Goal: Information Seeking & Learning: Learn about a topic

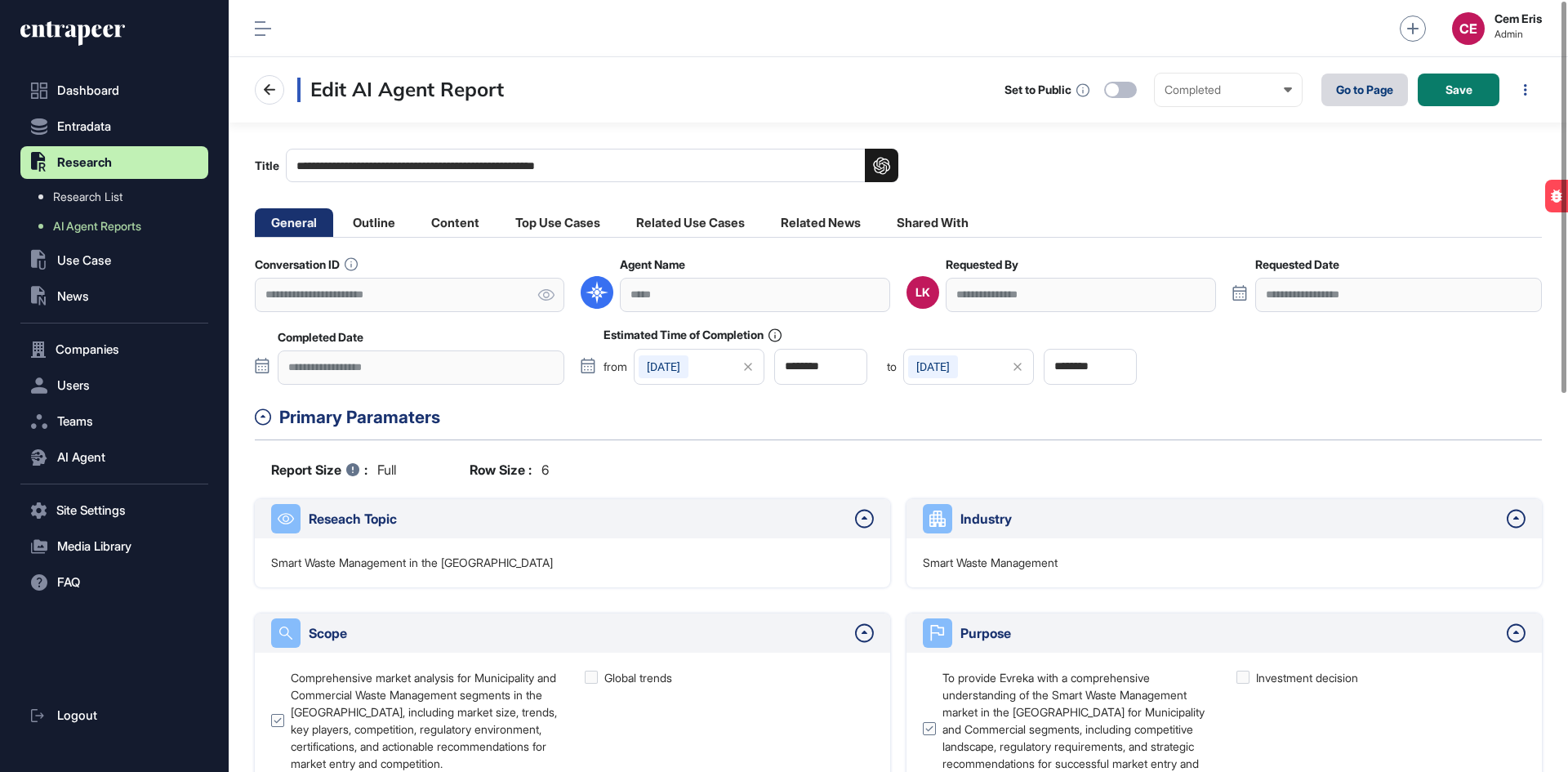
click at [1367, 82] on link "Go to Page" at bounding box center [1364, 90] width 87 height 32
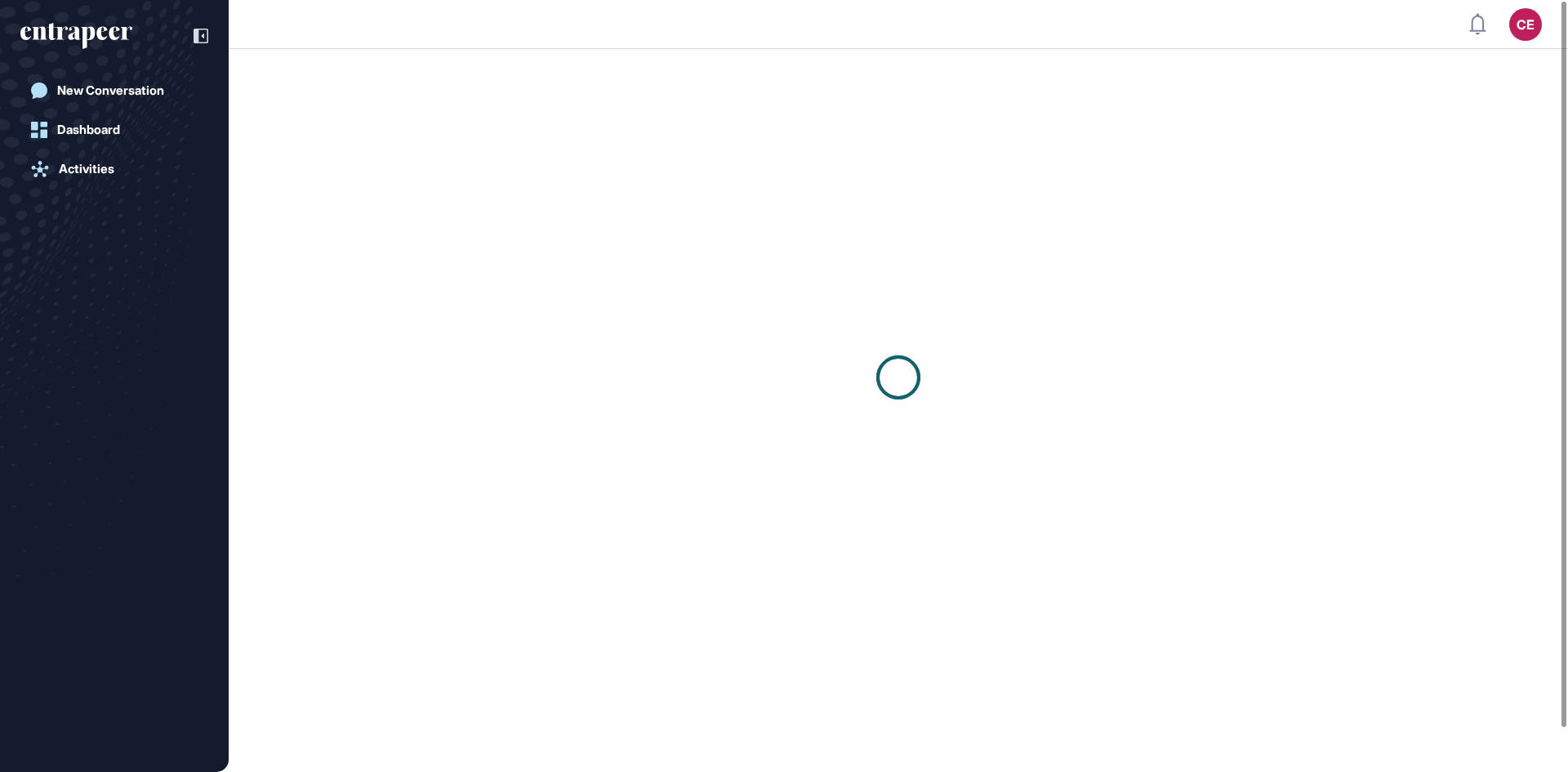
scroll to position [1, 1]
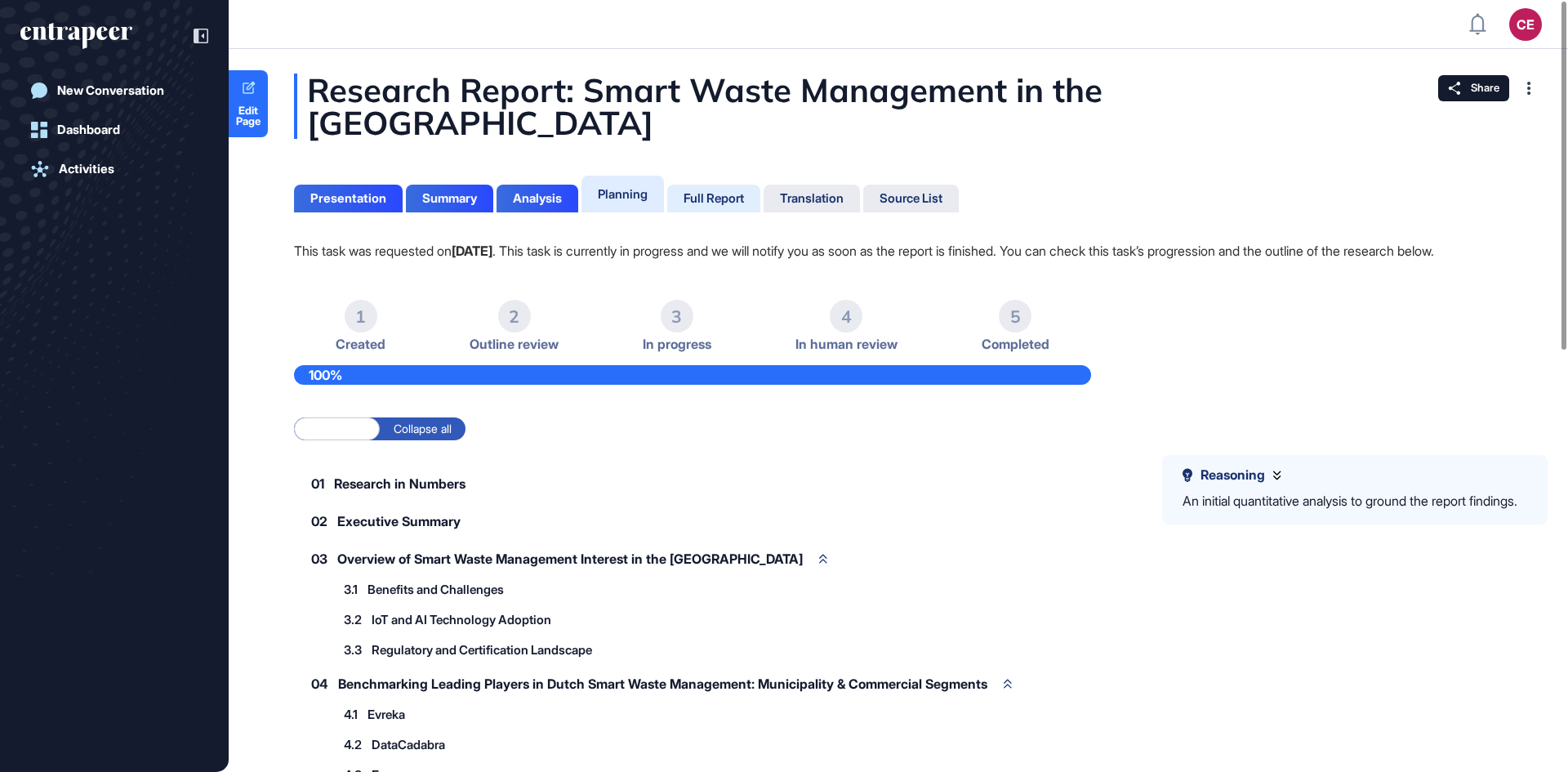
click at [717, 191] on div "Full Report" at bounding box center [713, 198] width 60 height 14
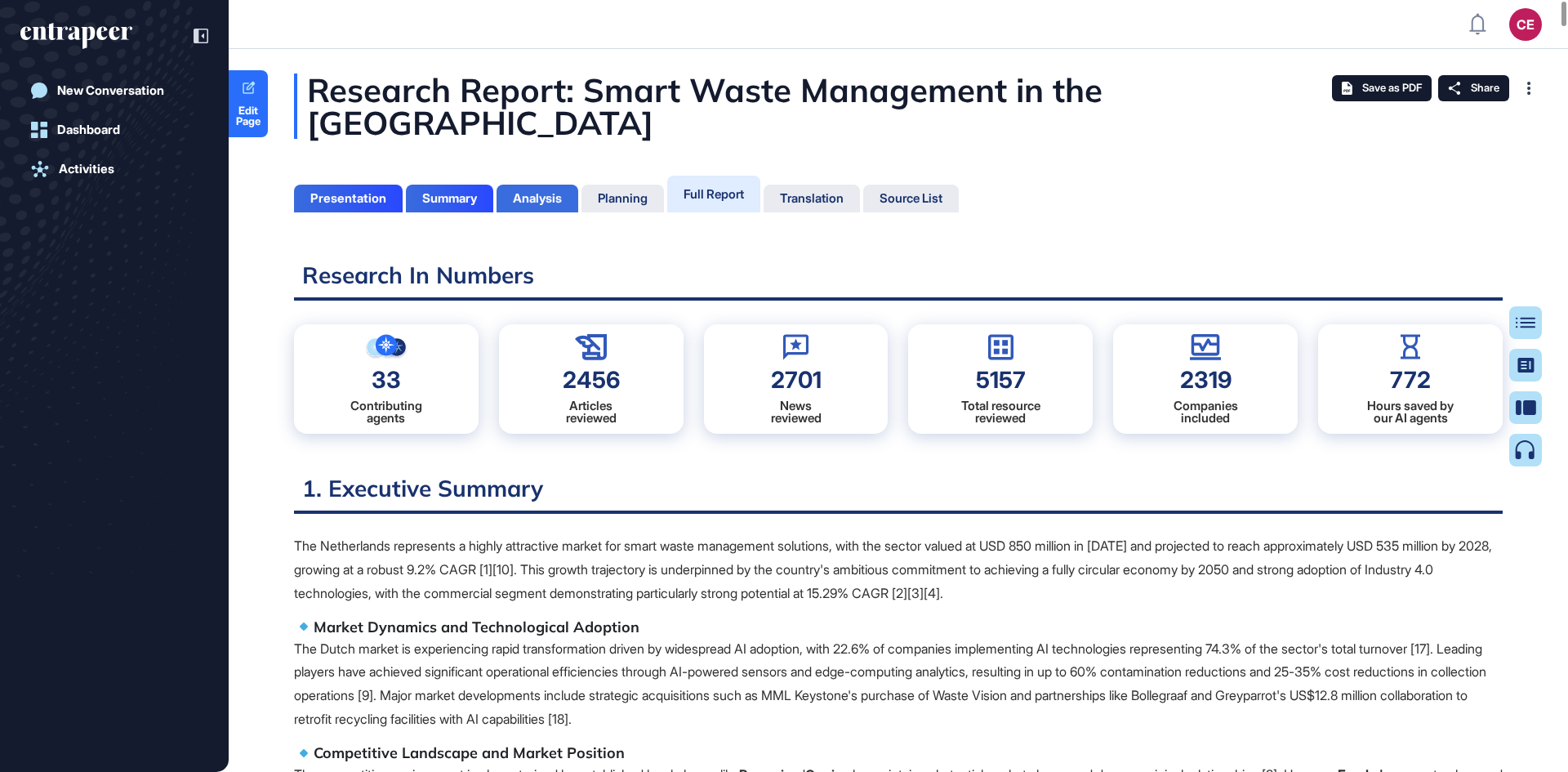
click at [539, 191] on div "Analysis" at bounding box center [537, 198] width 49 height 14
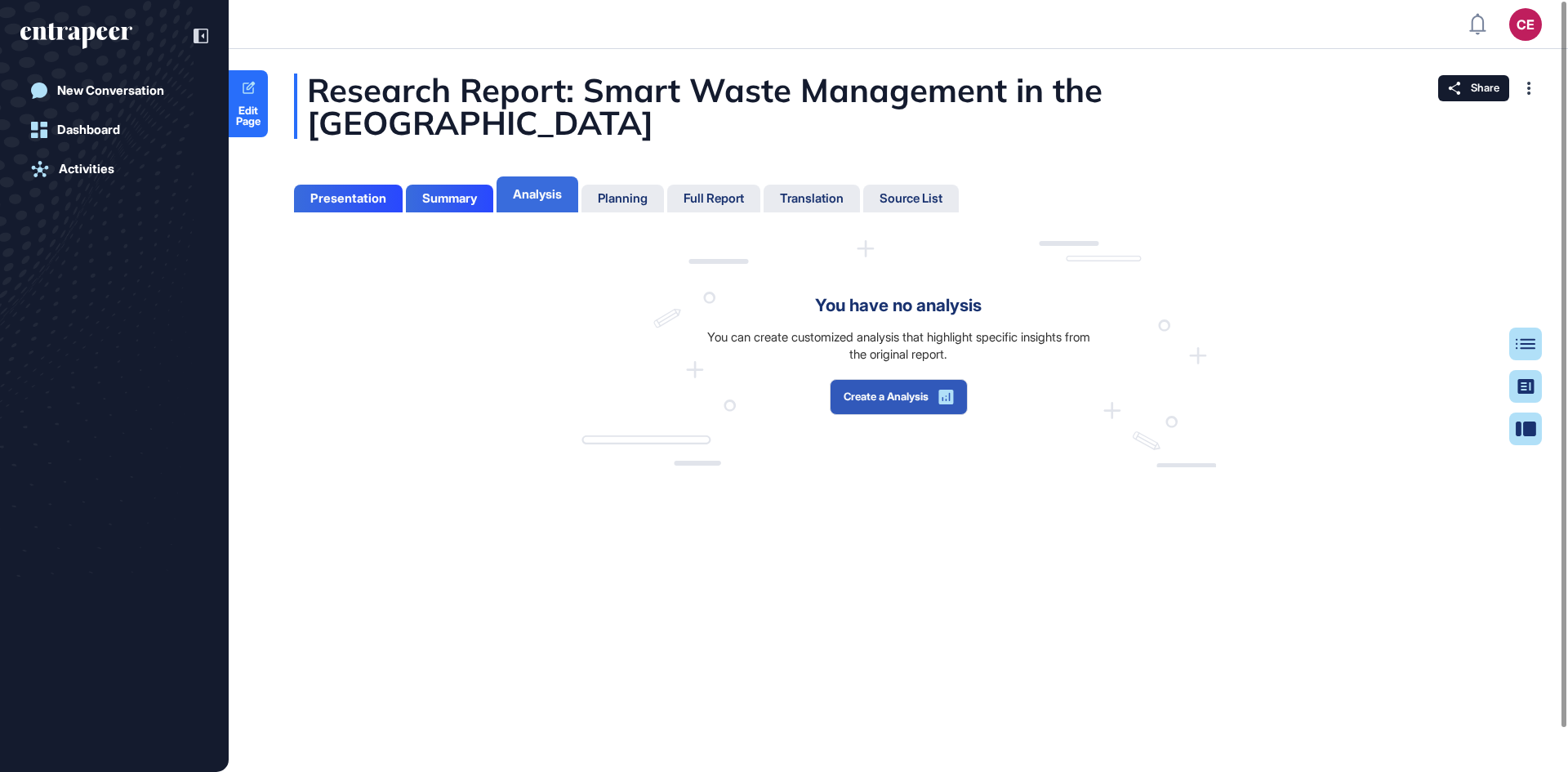
scroll to position [7, 1]
drag, startPoint x: 814, startPoint y: 269, endPoint x: 965, endPoint y: 288, distance: 152.2
click at [965, 288] on div "You have no analysis You can create customized analysis that highlight specific…" at bounding box center [898, 353] width 635 height 227
click at [975, 292] on div "You have no analysis" at bounding box center [898, 305] width 167 height 26
drag, startPoint x: 983, startPoint y: 274, endPoint x: 847, endPoint y: 273, distance: 136.0
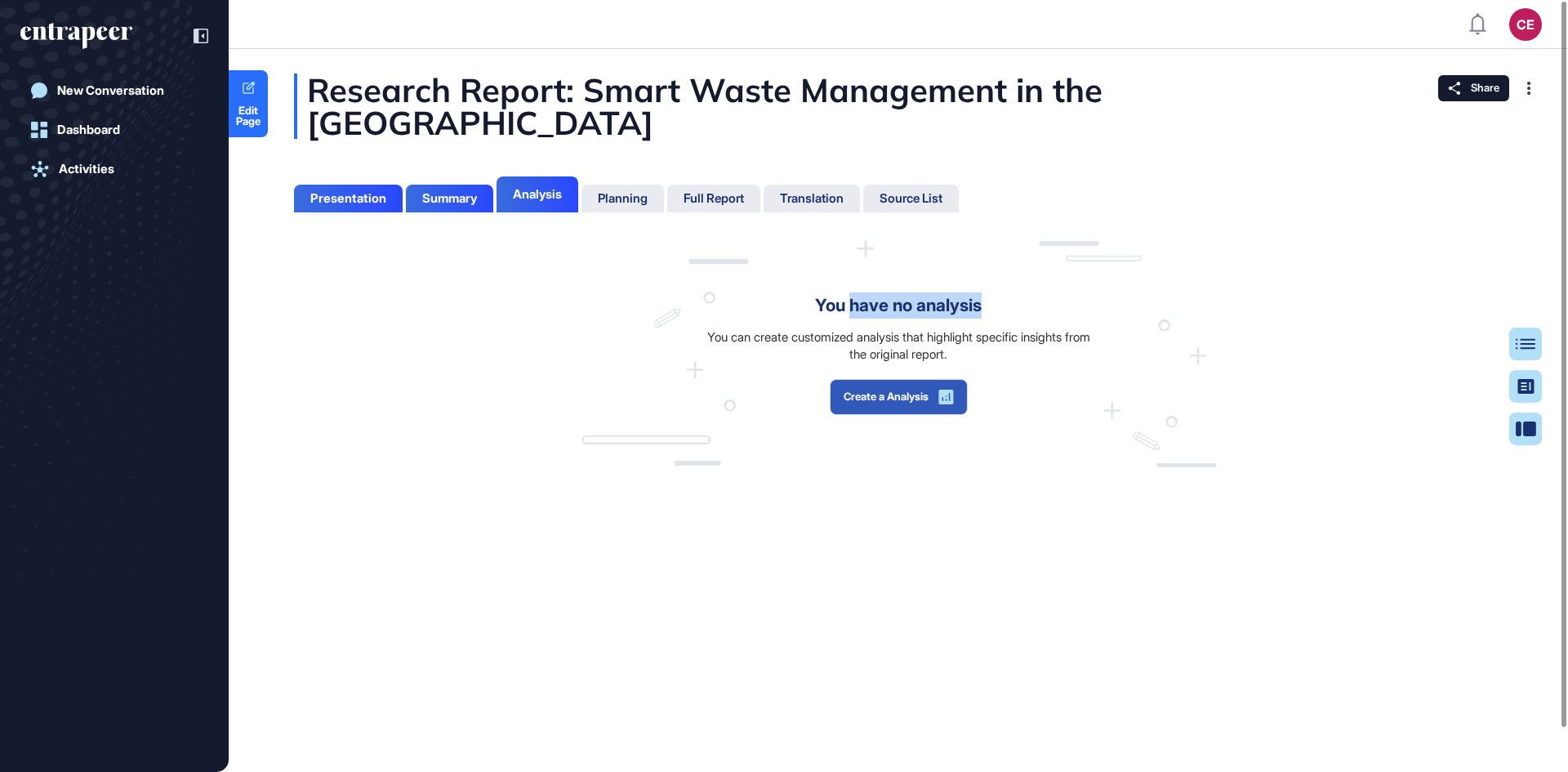
click at [847, 292] on div "You have no analysis" at bounding box center [898, 305] width 167 height 26
click at [462, 185] on div "Summary" at bounding box center [449, 198] width 87 height 28
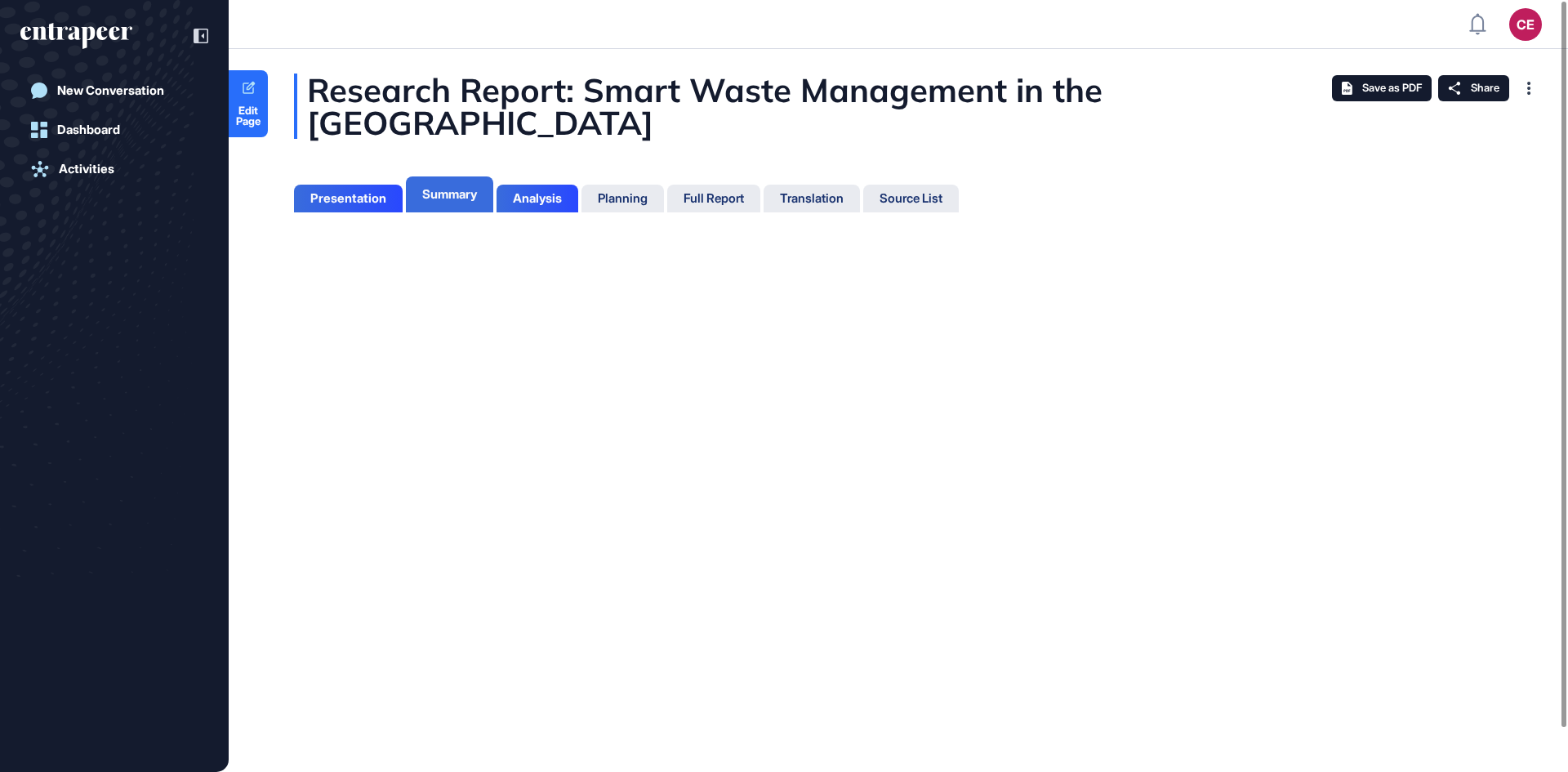
scroll to position [7, 1]
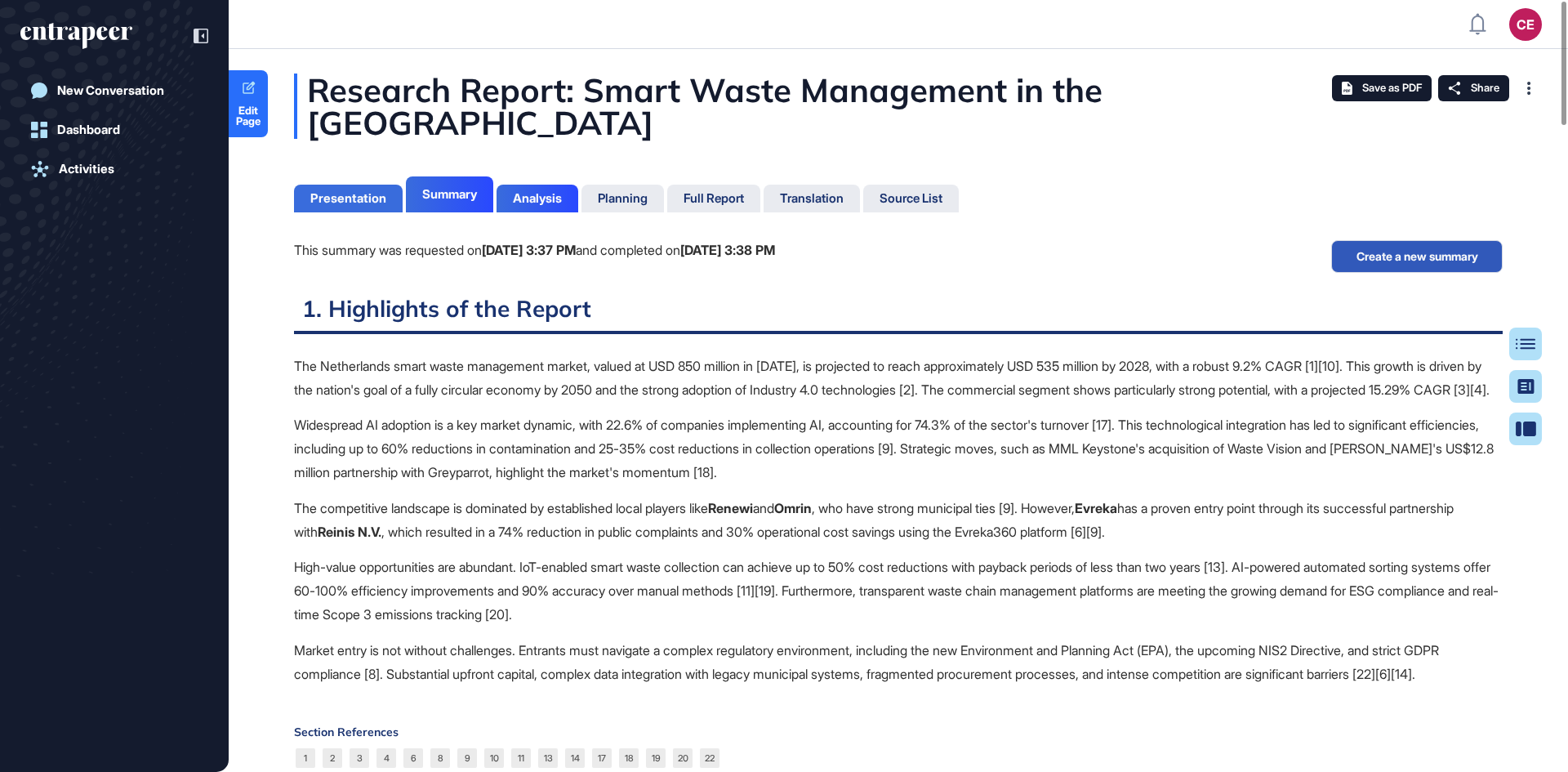
scroll to position [690, 4]
click at [367, 191] on div "Presentation" at bounding box center [348, 198] width 76 height 14
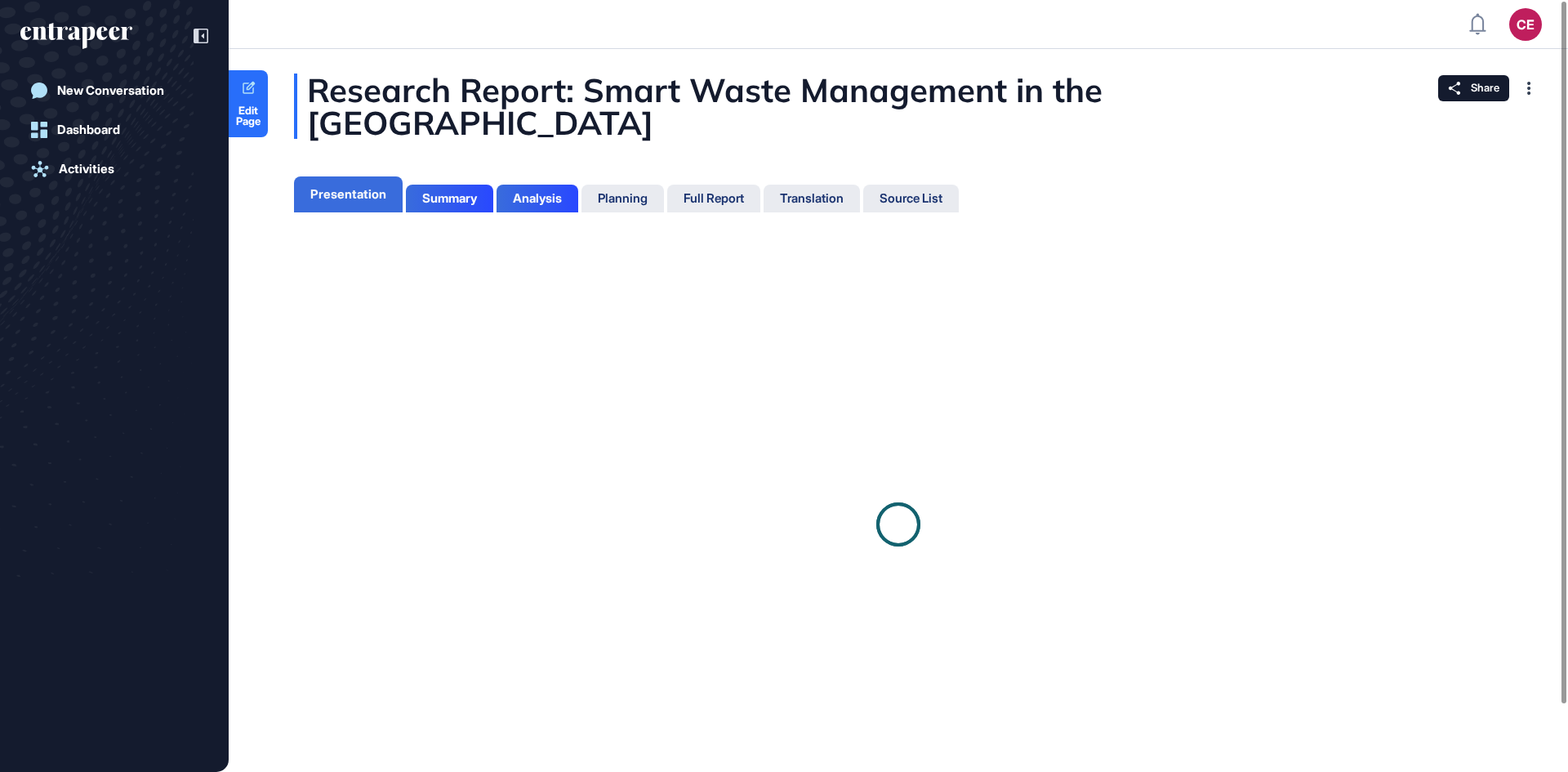
scroll to position [690, 4]
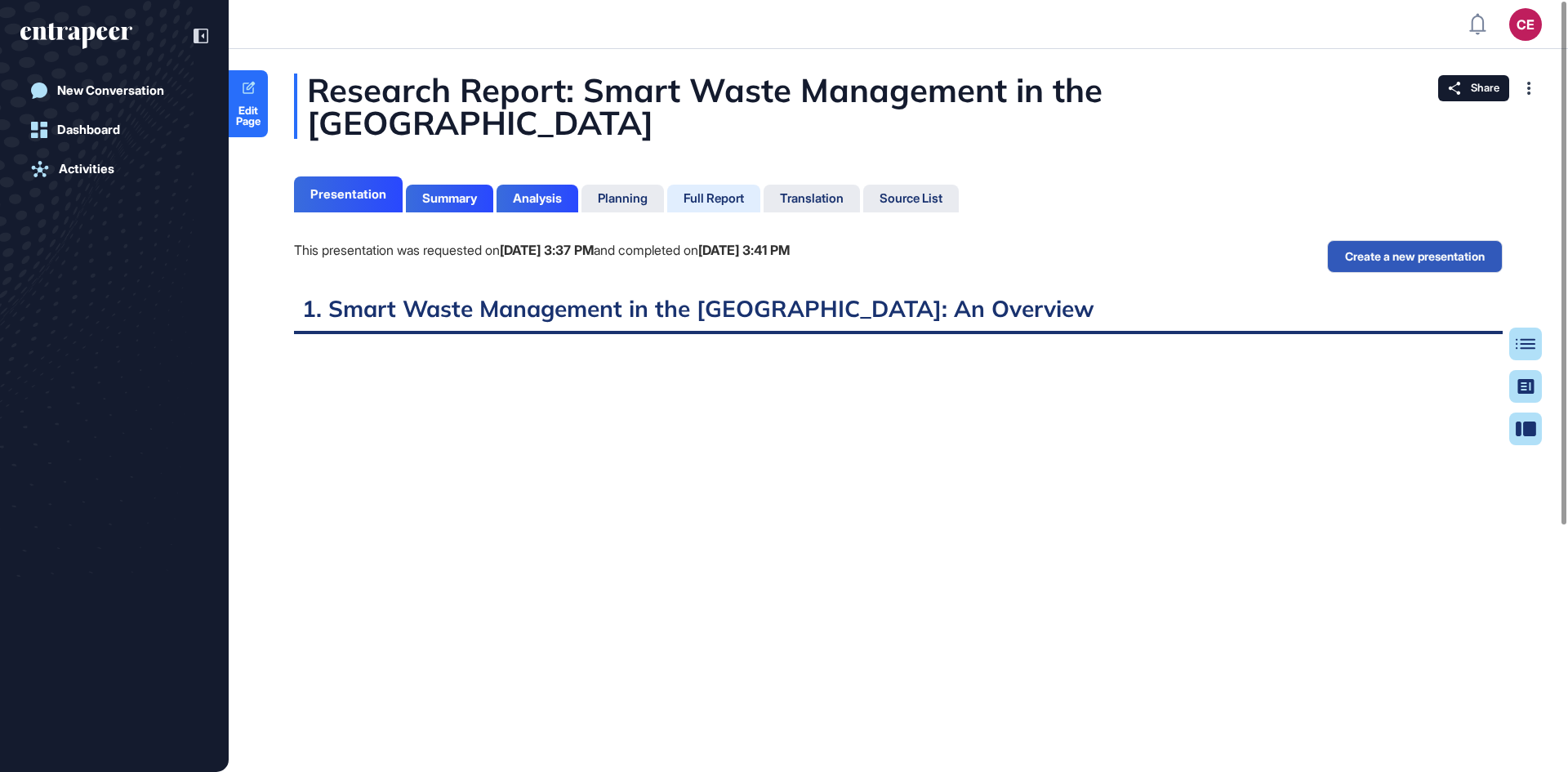
click at [743, 191] on div "Full Report" at bounding box center [713, 198] width 60 height 14
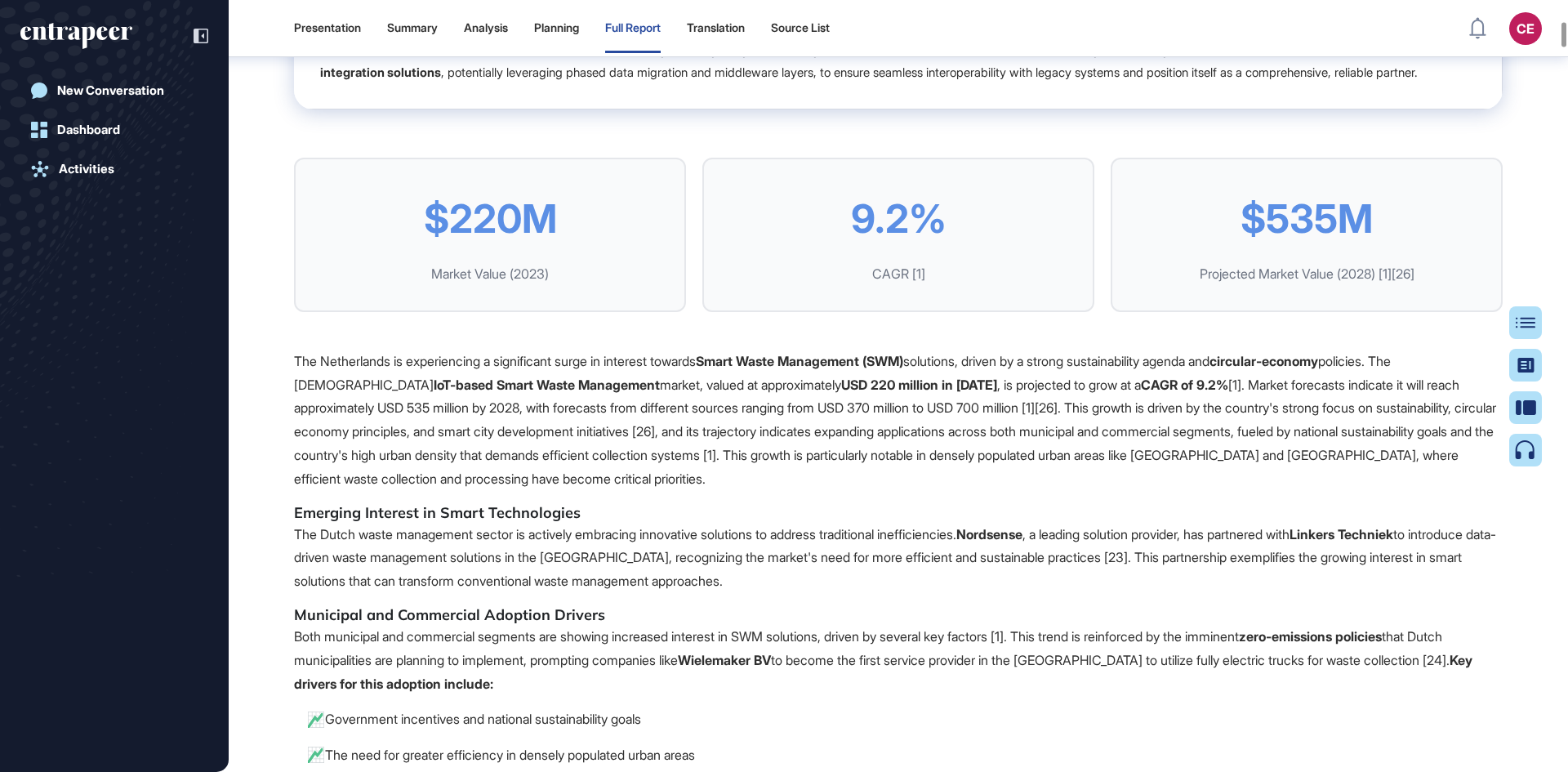
scroll to position [3457, 0]
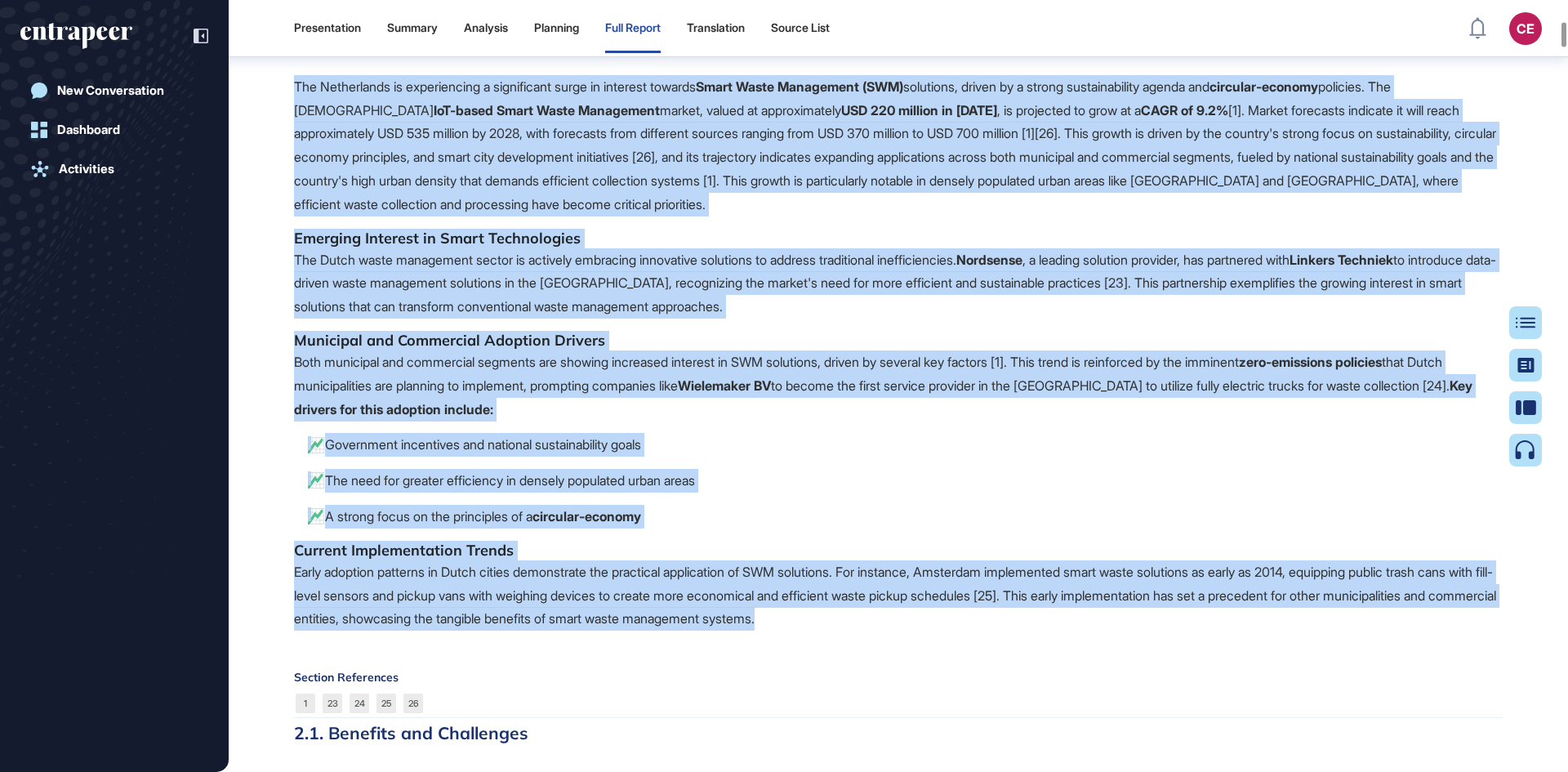
drag, startPoint x: 282, startPoint y: 105, endPoint x: 1013, endPoint y: 626, distance: 897.7
click at [1010, 630] on p "Early adoption patterns in Dutch cities demonstrate the practical application o…" at bounding box center [898, 595] width 1208 height 70
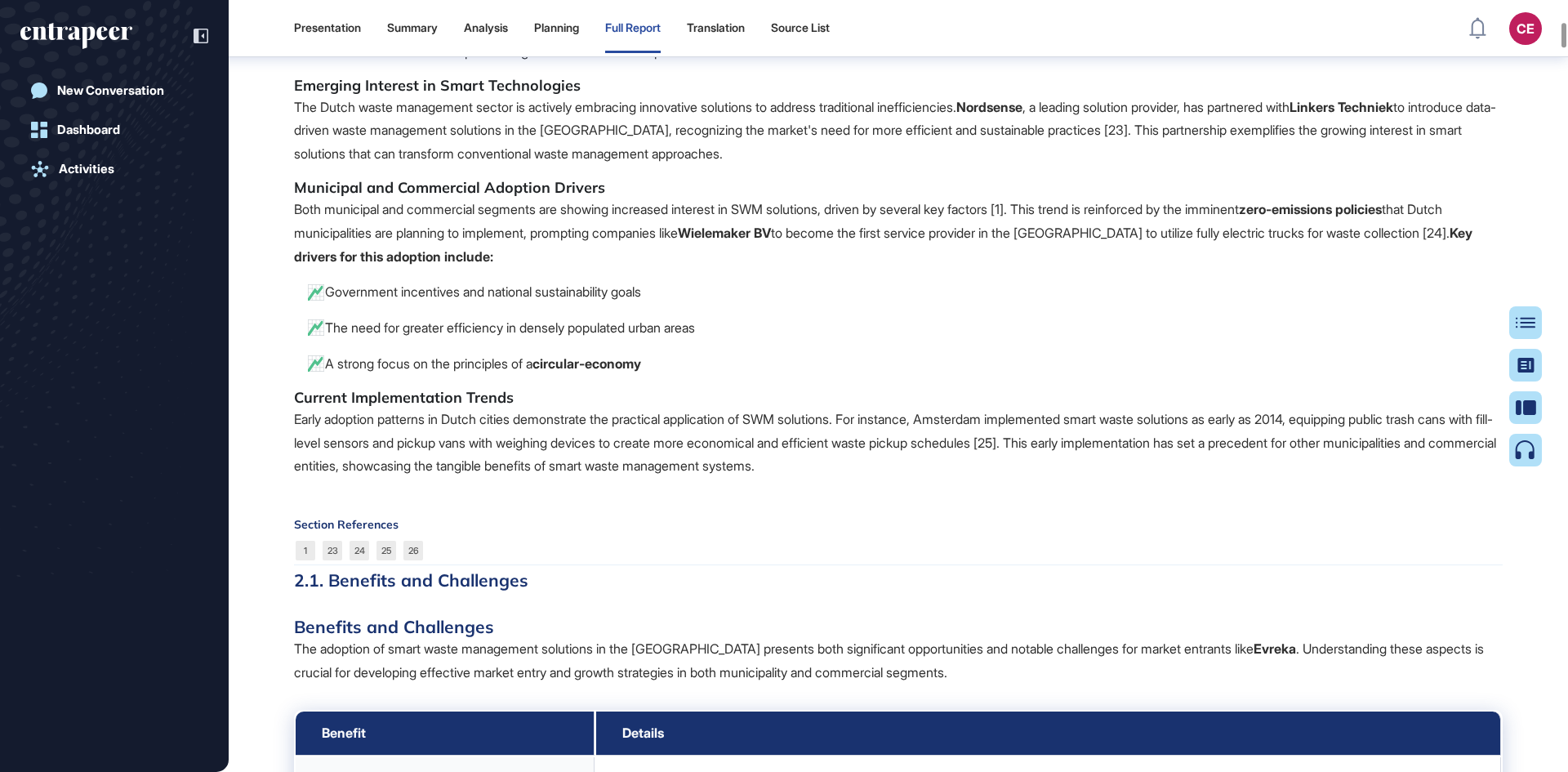
scroll to position [3621, 0]
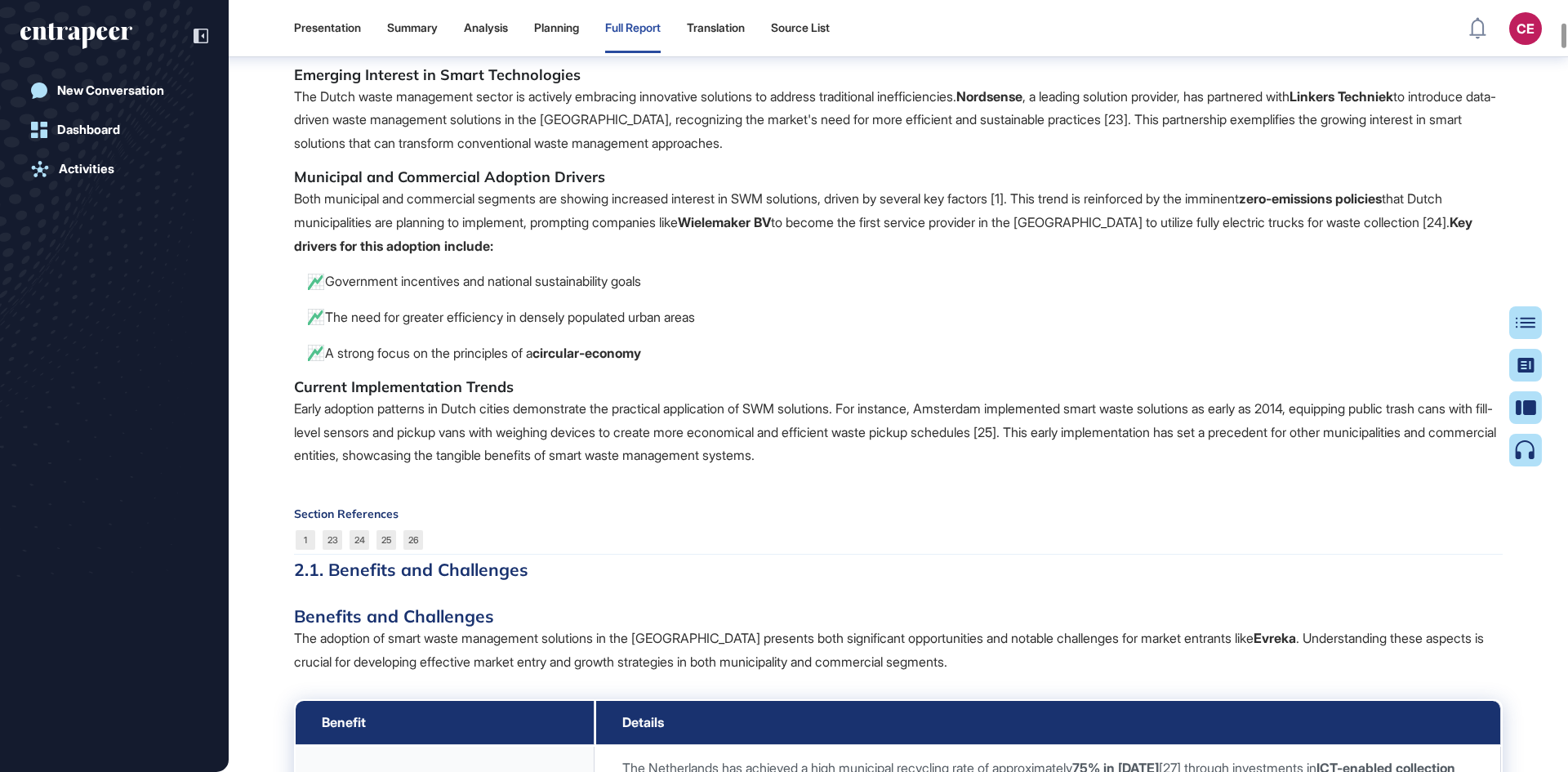
click at [803, 22] on div "Source List" at bounding box center [801, 28] width 59 height 13
click at [816, 26] on header "Presentation Summary Analysis Planning Full Report Translation Source List CE A…" at bounding box center [784, 29] width 1568 height 49
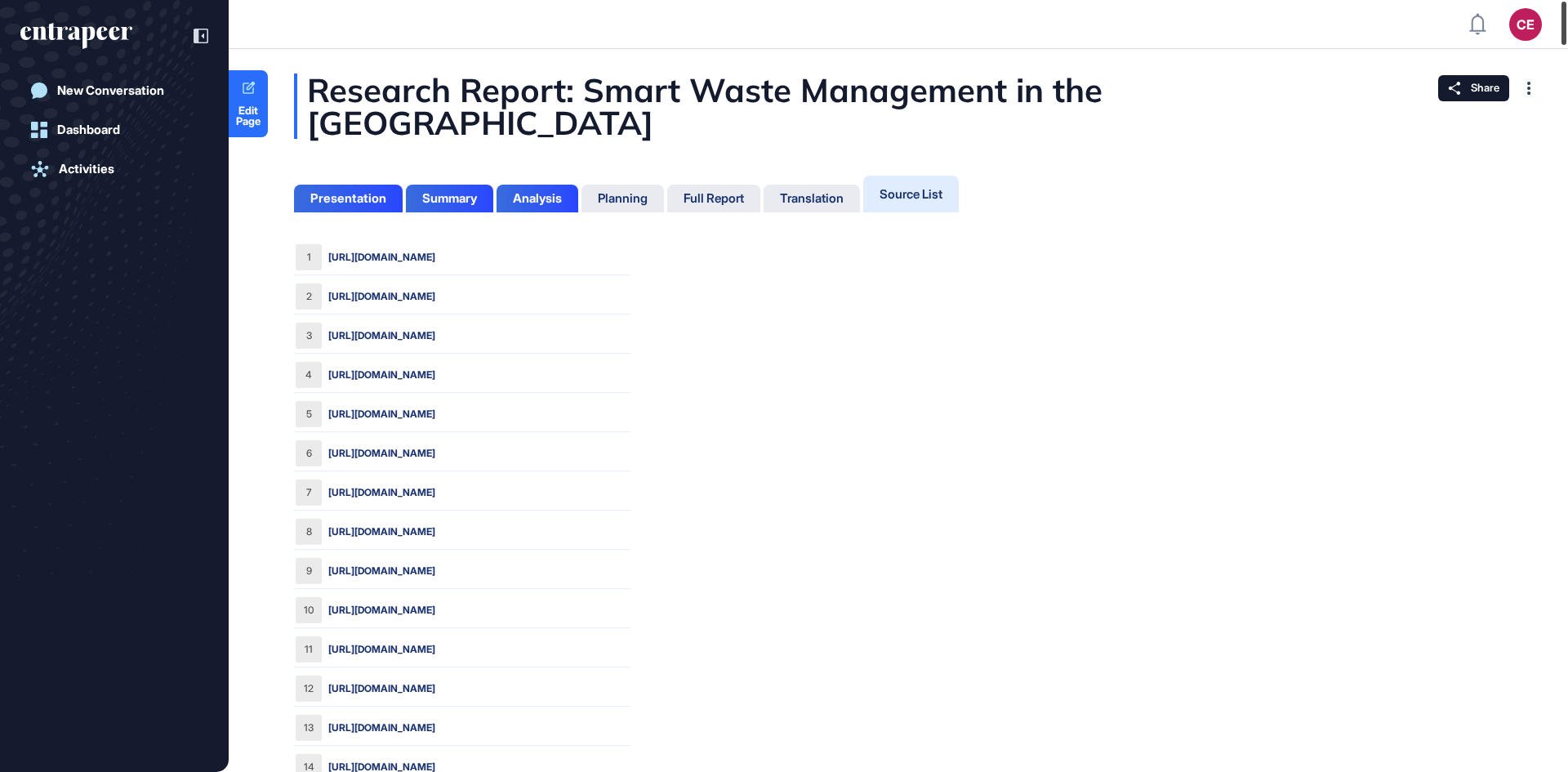
drag, startPoint x: 1562, startPoint y: 56, endPoint x: 1562, endPoint y: 3, distance: 53.0
click at [1562, 3] on div at bounding box center [1563, 23] width 4 height 43
